Goal: Information Seeking & Learning: Learn about a topic

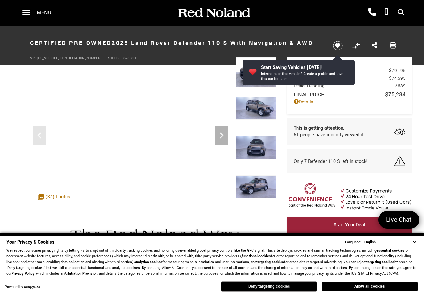
click at [283, 288] on button "Deny targeting cookies" at bounding box center [269, 287] width 96 height 10
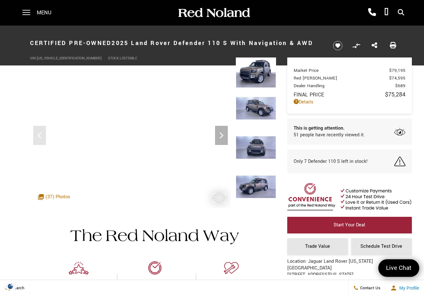
click at [59, 195] on div ".cls-1, .cls-3 { fill: #c50033; } .cls-1 { clip-rule: evenodd; } .cls-2 { clip-…" at bounding box center [54, 196] width 39 height 13
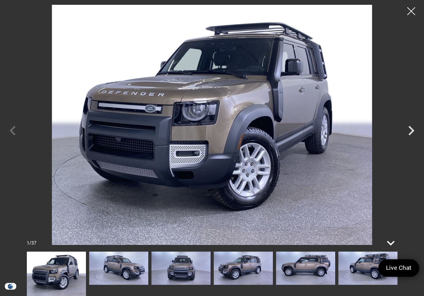
click at [392, 242] on icon at bounding box center [390, 243] width 15 height 15
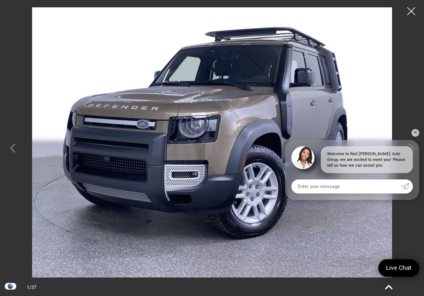
click at [389, 289] on icon at bounding box center [388, 287] width 15 height 15
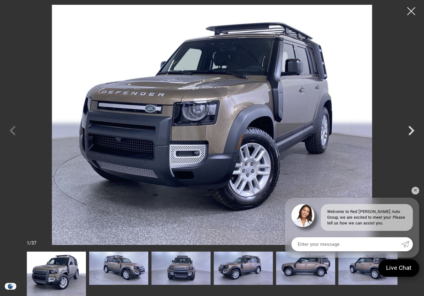
scroll to position [58, 0]
click at [416, 192] on link "✕" at bounding box center [416, 191] width 8 height 8
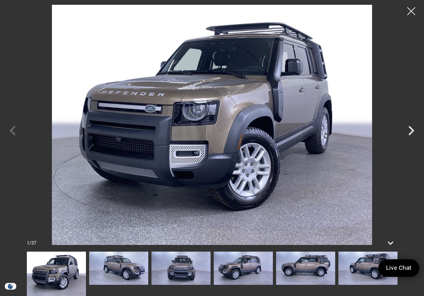
scroll to position [38, 0]
click at [409, 131] on icon "Next" at bounding box center [411, 130] width 19 height 19
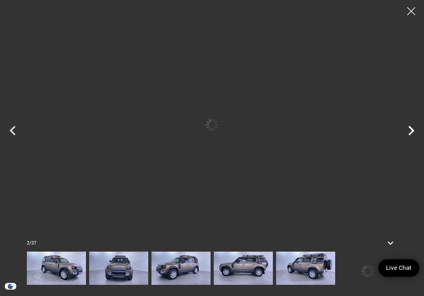
click at [409, 131] on icon "Next" at bounding box center [411, 130] width 19 height 19
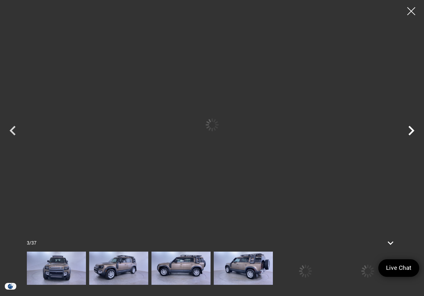
click at [409, 131] on icon "Next" at bounding box center [411, 130] width 19 height 19
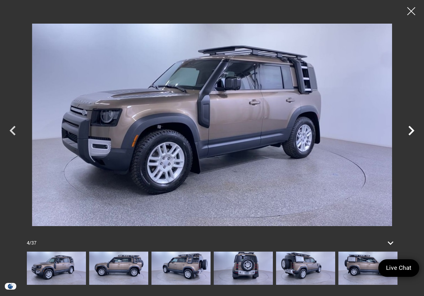
click at [409, 131] on icon "Next" at bounding box center [411, 130] width 19 height 19
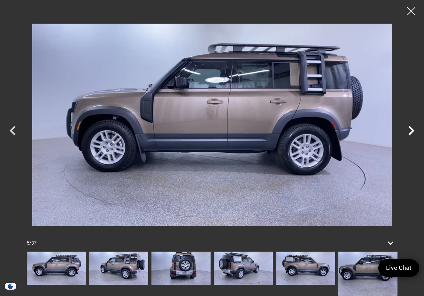
click at [409, 131] on icon "Next" at bounding box center [411, 130] width 19 height 19
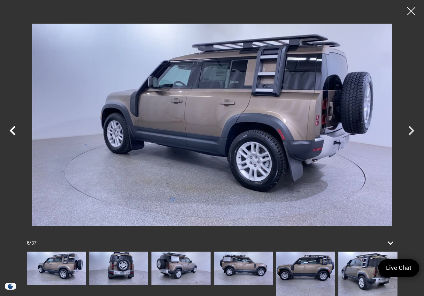
click at [11, 134] on icon "Previous" at bounding box center [12, 130] width 19 height 19
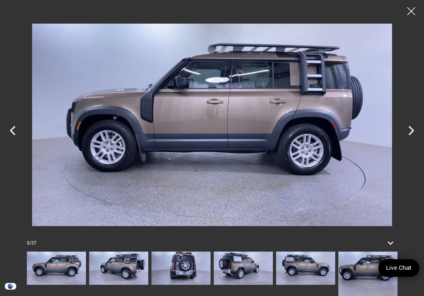
click at [261, 75] on img at bounding box center [212, 125] width 360 height 240
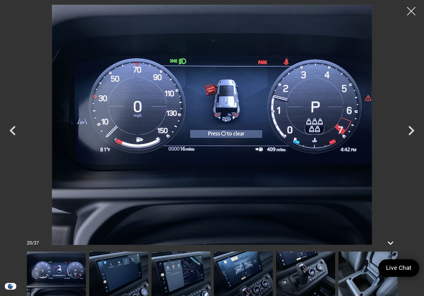
click at [413, 11] on div at bounding box center [411, 11] width 17 height 17
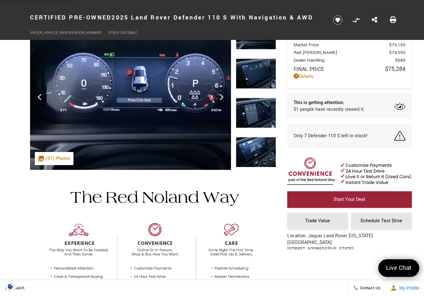
click at [400, 41] on div "Market Price $79,195 Red [PERSON_NAME] $74,595 Dealer Handling $689 Final Price…" at bounding box center [350, 56] width 112 height 33
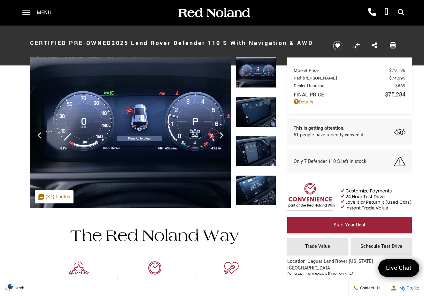
scroll to position [0, 0]
click at [256, 77] on img at bounding box center [256, 73] width 40 height 30
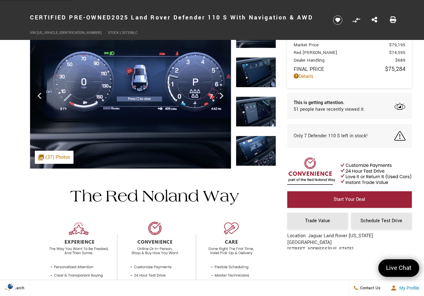
scroll to position [31, 0]
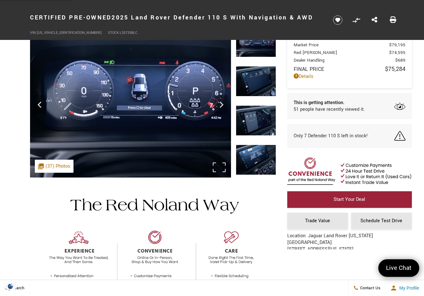
click at [33, 167] on img at bounding box center [130, 102] width 201 height 151
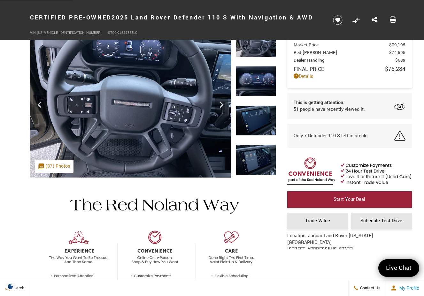
click at [251, 158] on img at bounding box center [256, 160] width 40 height 30
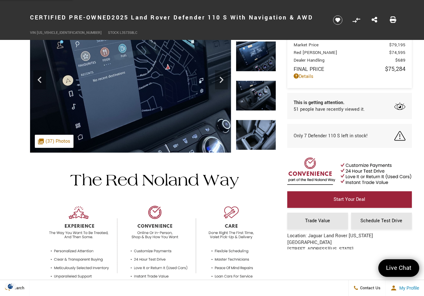
scroll to position [56, 0]
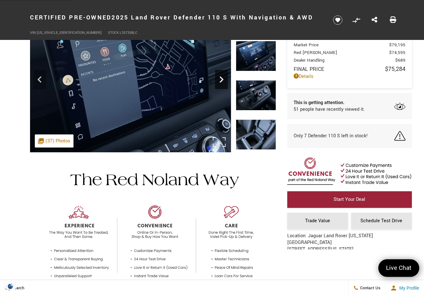
click at [219, 81] on icon "Next" at bounding box center [221, 79] width 13 height 13
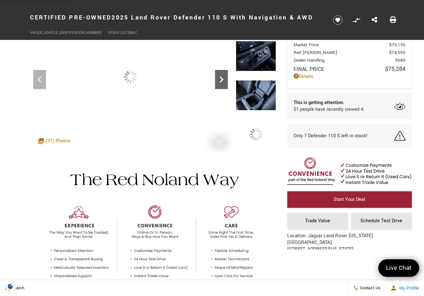
click at [219, 81] on icon "Next" at bounding box center [221, 79] width 13 height 13
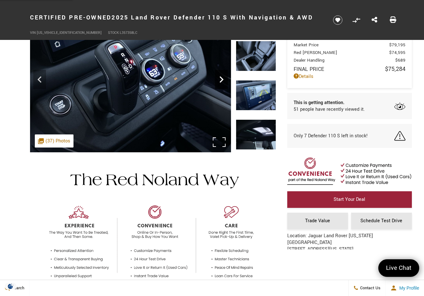
click at [218, 80] on icon "Next" at bounding box center [221, 79] width 13 height 13
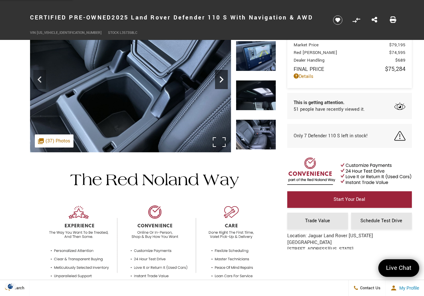
click at [219, 80] on icon "Next" at bounding box center [221, 79] width 13 height 13
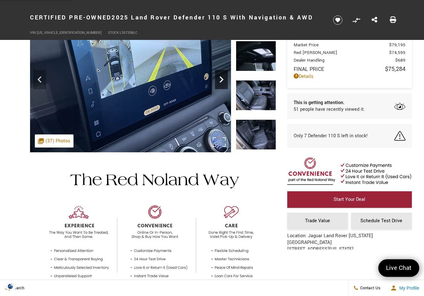
click at [219, 81] on icon "Next" at bounding box center [221, 79] width 13 height 13
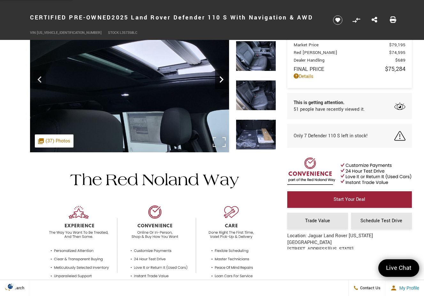
click at [218, 80] on icon "Next" at bounding box center [221, 79] width 13 height 13
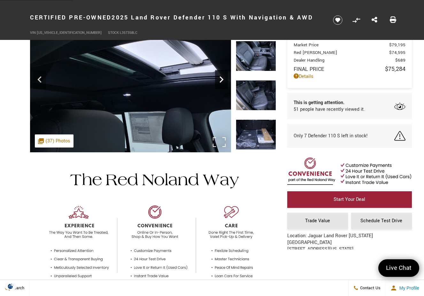
click at [221, 78] on icon "Next" at bounding box center [222, 79] width 4 height 6
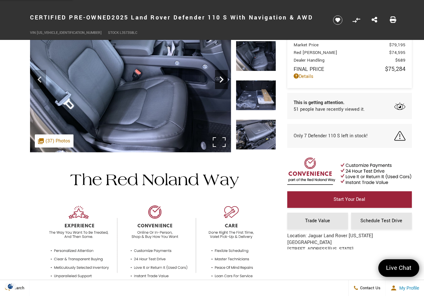
click at [221, 79] on icon "Next" at bounding box center [222, 79] width 4 height 6
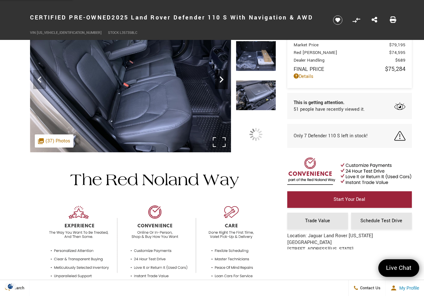
click at [221, 79] on icon "Next" at bounding box center [222, 79] width 4 height 6
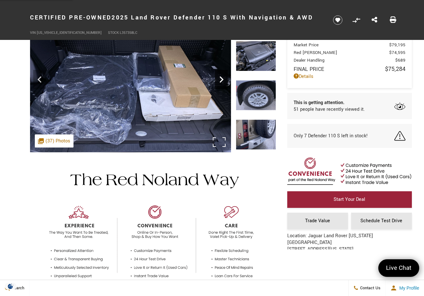
click at [221, 79] on icon "Next" at bounding box center [222, 79] width 4 height 6
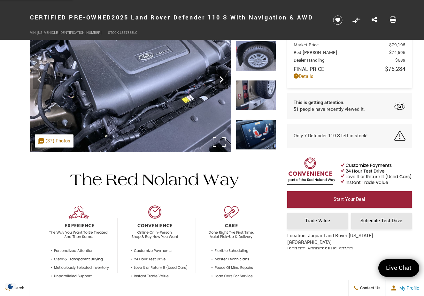
click at [221, 79] on icon "Next" at bounding box center [222, 79] width 4 height 6
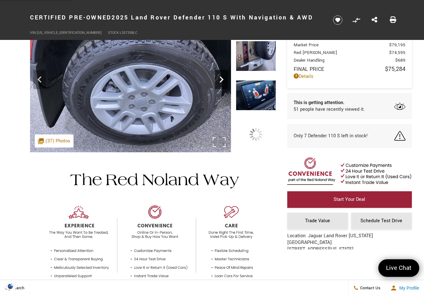
click at [221, 79] on icon "Next" at bounding box center [222, 79] width 4 height 6
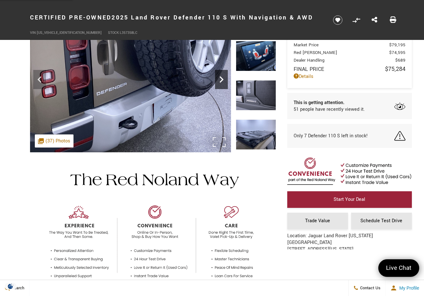
click at [221, 79] on icon "Next" at bounding box center [222, 79] width 4 height 6
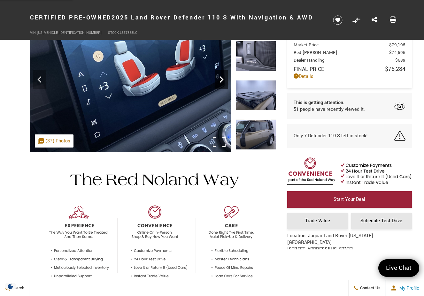
click at [221, 79] on icon "Next" at bounding box center [222, 79] width 4 height 6
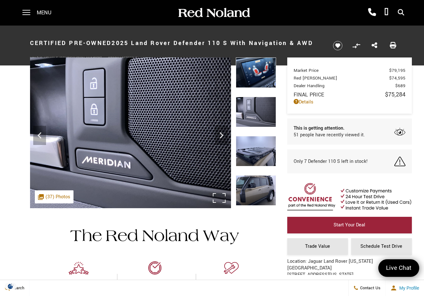
scroll to position [0, 0]
